Goal: Information Seeking & Learning: Learn about a topic

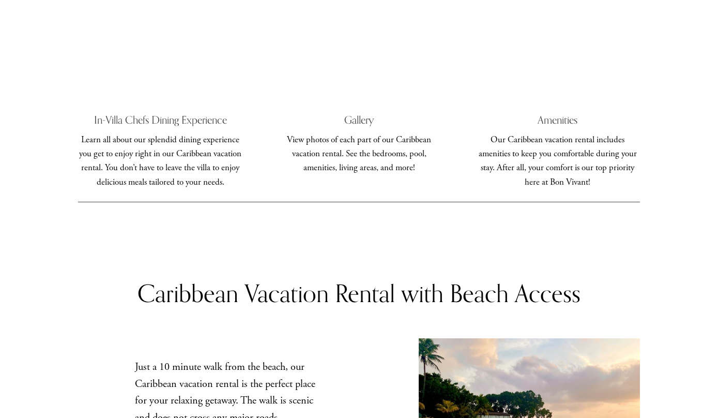
scroll to position [3793, 0]
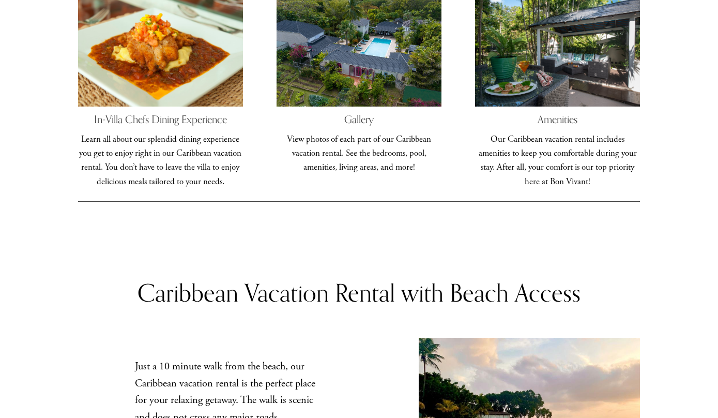
click at [375, 132] on p "View photos of each part of our Caribbean vacation rental. See the bedrooms, po…" at bounding box center [359, 153] width 164 height 42
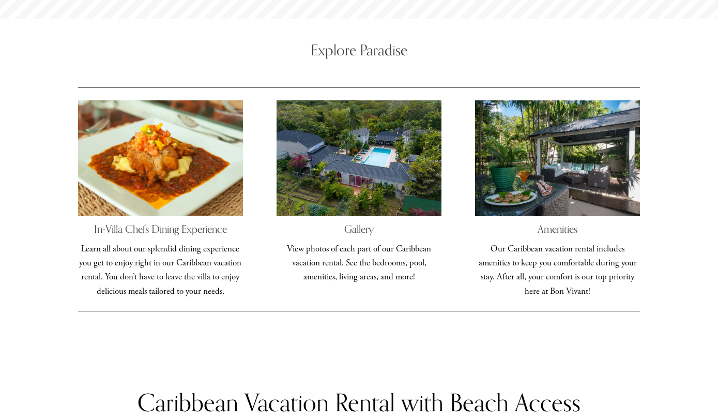
scroll to position [3684, 0]
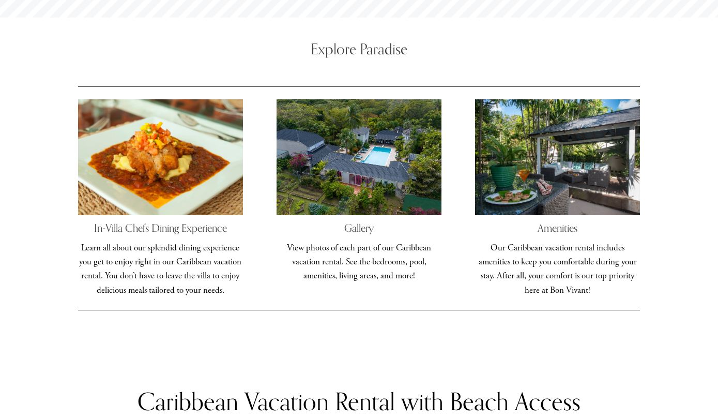
click at [366, 221] on span "Gallery" at bounding box center [359, 227] width 30 height 13
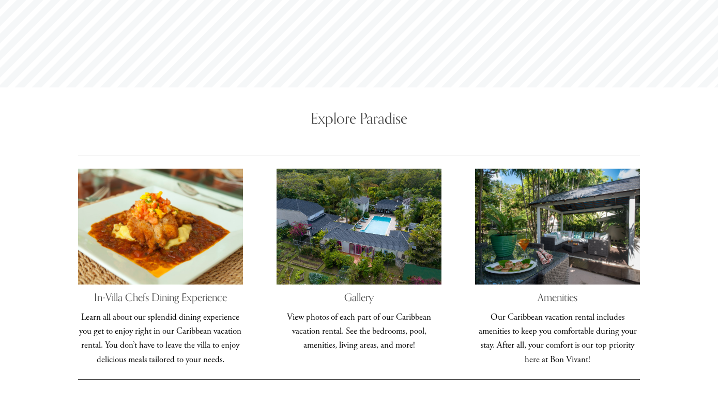
scroll to position [3617, 0]
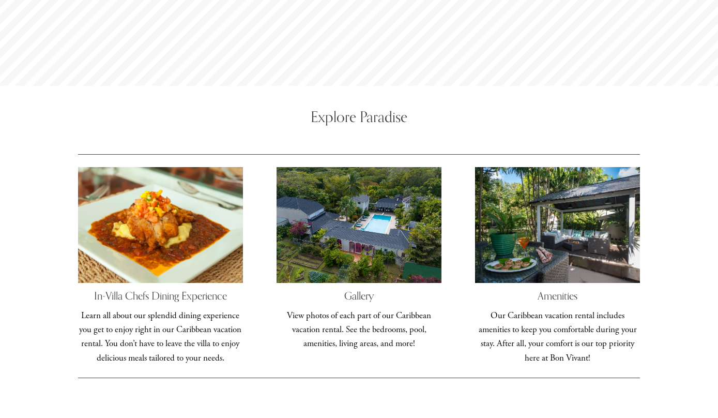
click at [355, 167] on div at bounding box center [359, 224] width 164 height 115
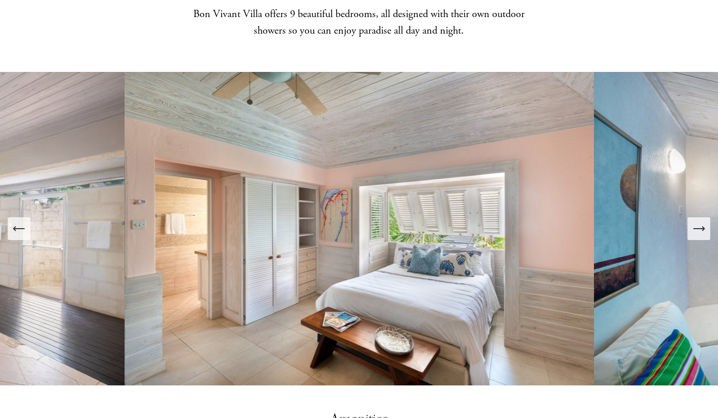
scroll to position [1313, 0]
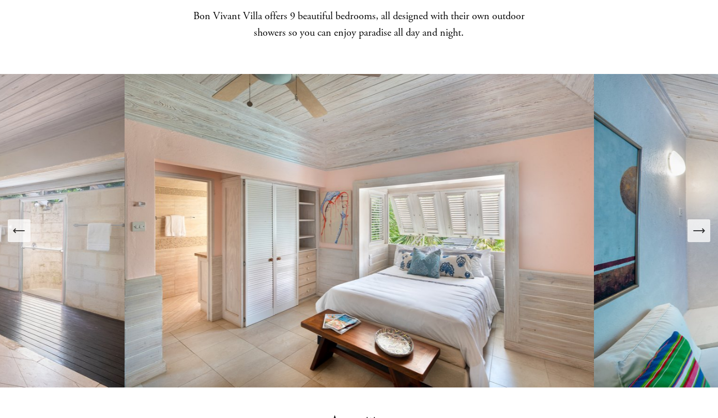
click at [704, 223] on icon "Next Slide" at bounding box center [699, 230] width 14 height 14
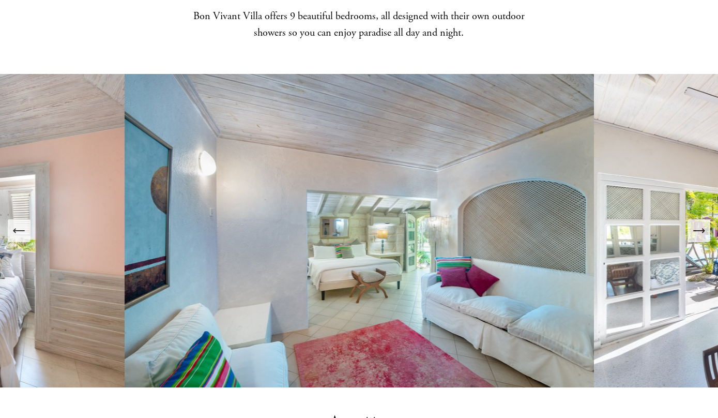
click at [699, 223] on icon "Next Slide" at bounding box center [699, 230] width 14 height 14
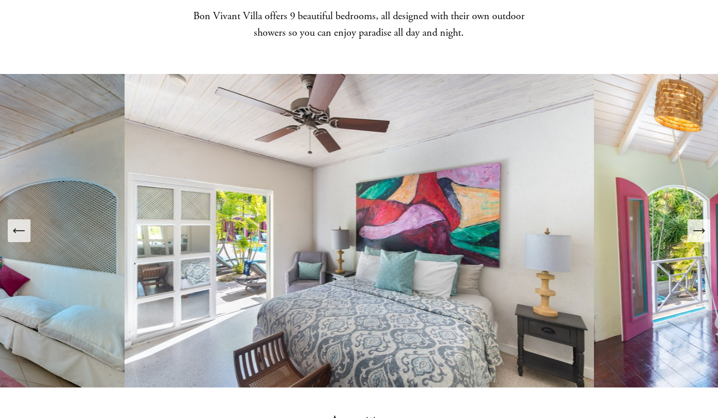
click at [703, 228] on icon "Next Slide" at bounding box center [704, 230] width 2 height 4
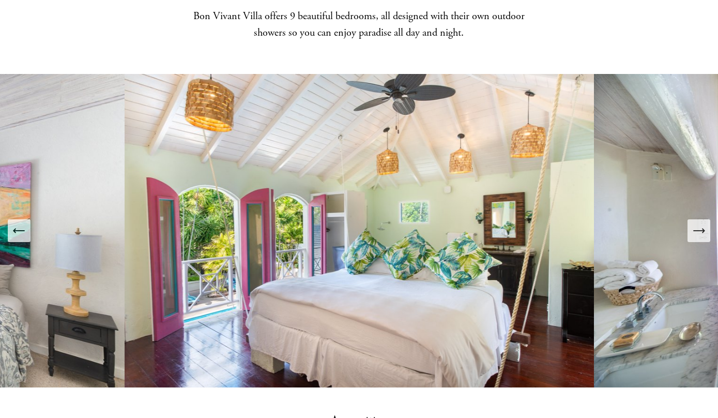
click at [707, 219] on button "Next Slide" at bounding box center [699, 230] width 23 height 23
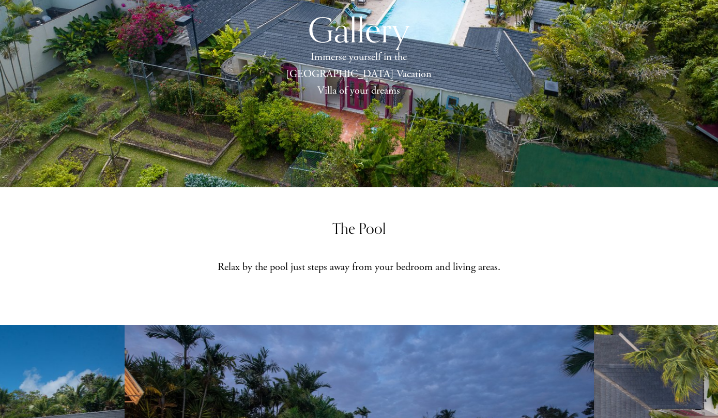
scroll to position [161, 0]
